Goal: Navigation & Orientation: Find specific page/section

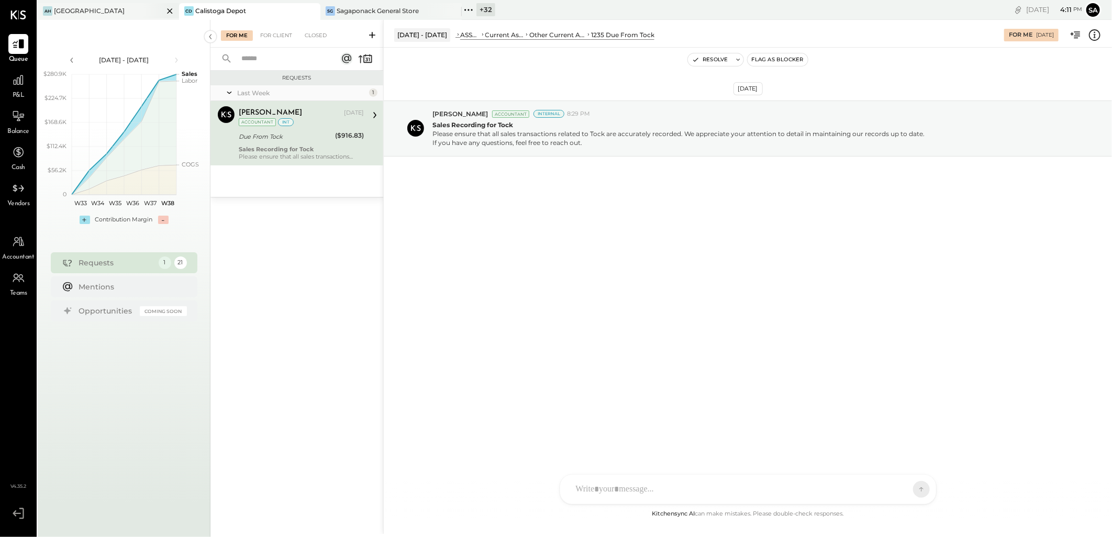
click at [75, 10] on div "[GEOGRAPHIC_DATA]" at bounding box center [89, 10] width 71 height 9
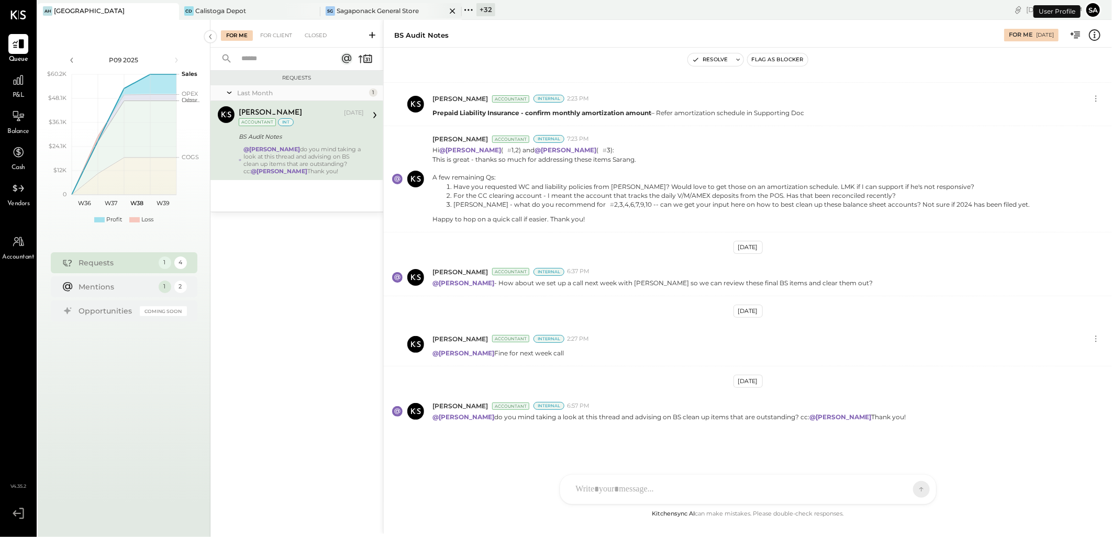
scroll to position [515, 0]
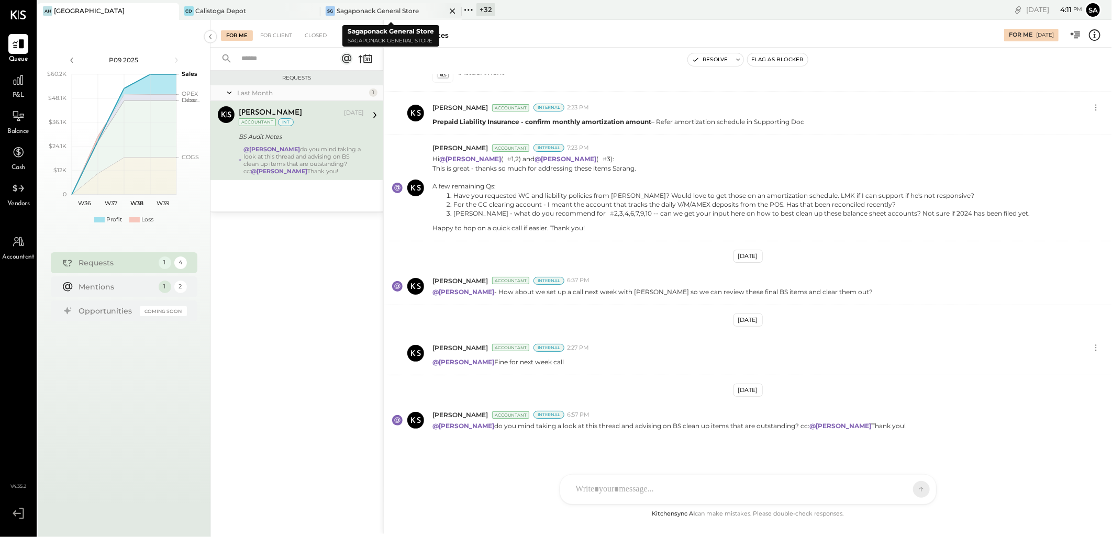
click at [368, 16] on div "SG Sagaponack General Store" at bounding box center [390, 11] width 141 height 17
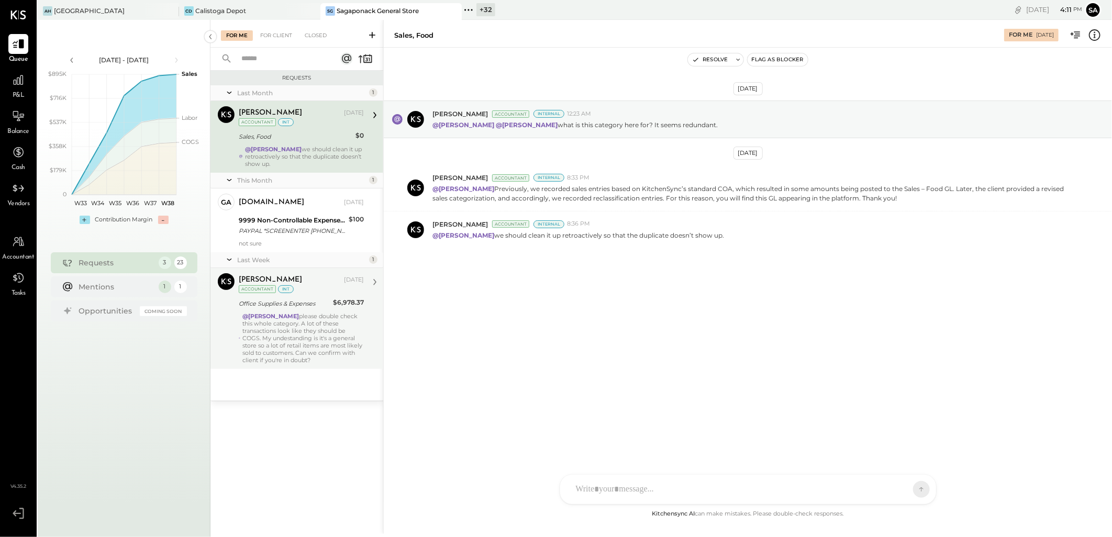
click at [283, 326] on div "@[PERSON_NAME] please double check this whole category. A lot of these transact…" at bounding box center [302, 337] width 121 height 51
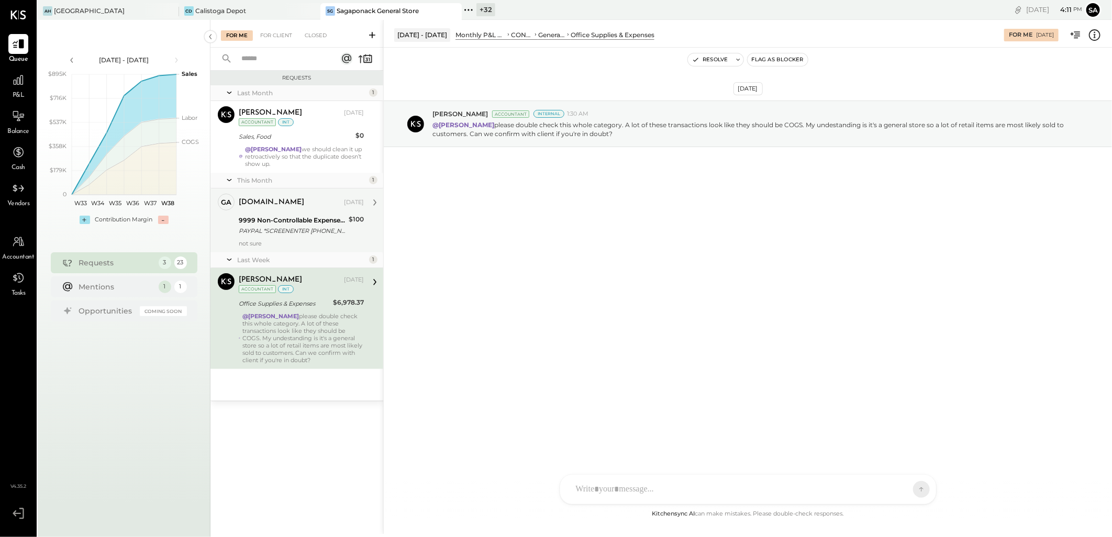
click at [304, 229] on div "PAYPAL *SCREENENTER [PHONE_NUMBER] [GEOGRAPHIC_DATA]" at bounding box center [292, 231] width 107 height 10
